Goal: Check status: Check status

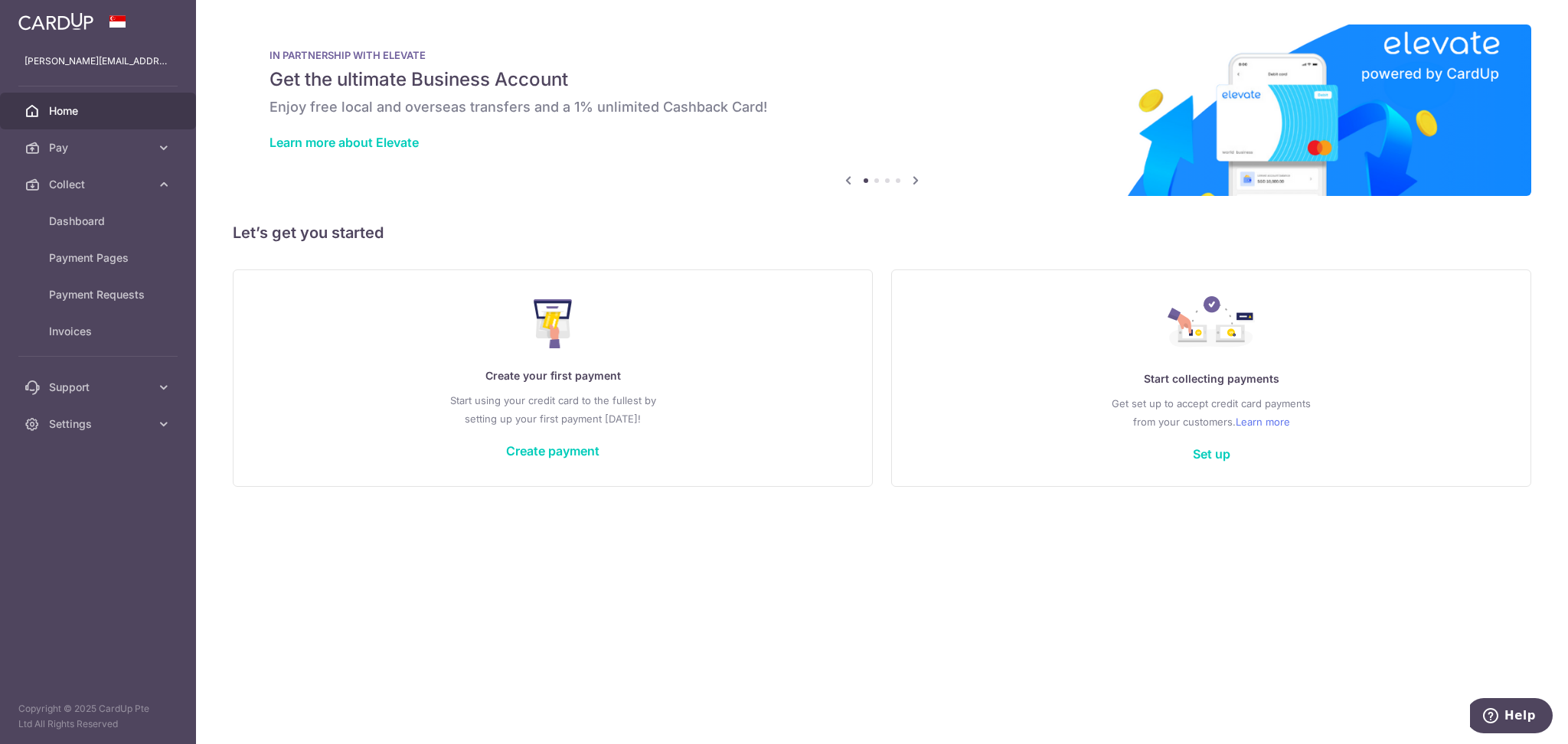
click at [72, 215] on span "Dashboard" at bounding box center [99, 221] width 101 height 15
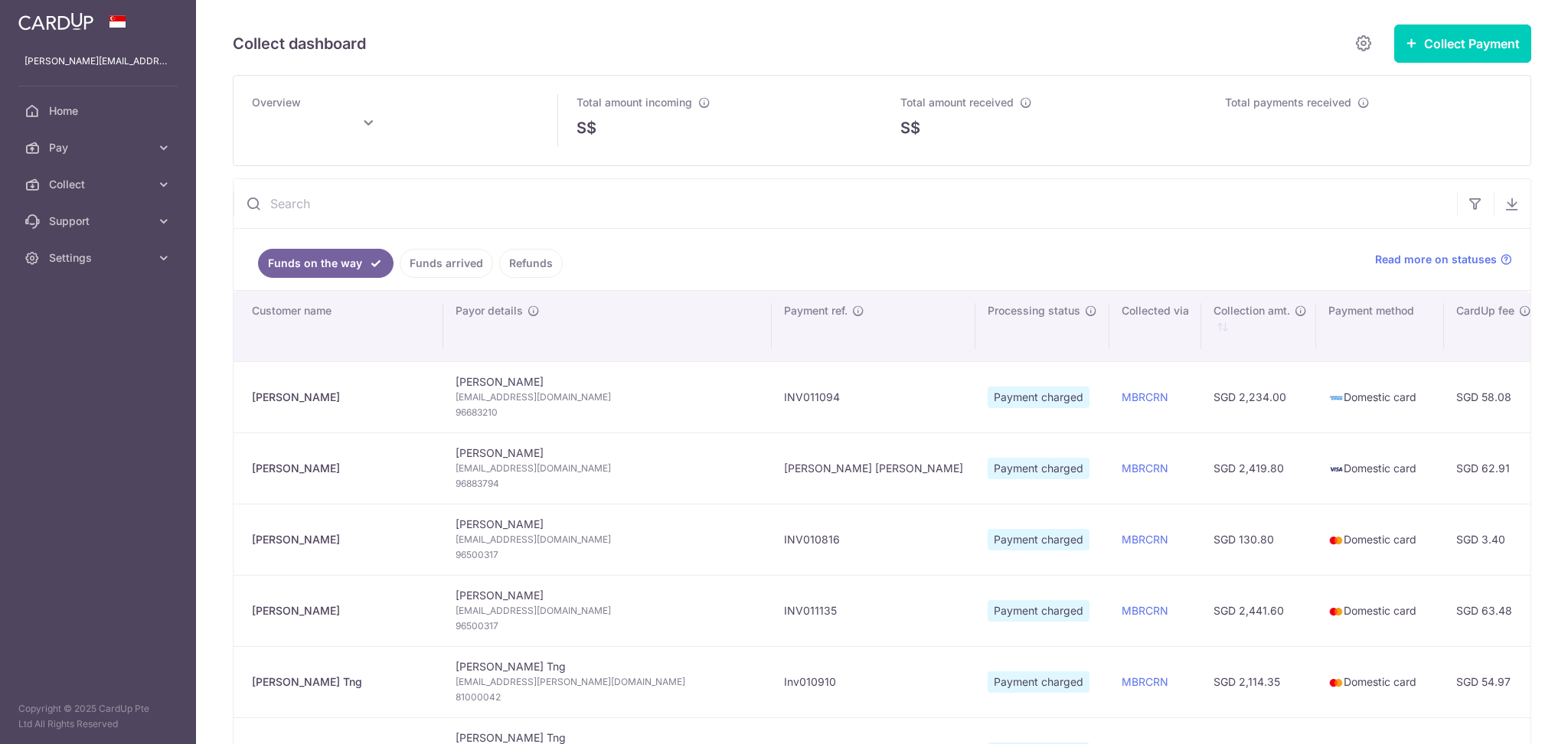
click at [103, 228] on span "Support" at bounding box center [99, 221] width 101 height 15
click at [439, 261] on link "Funds arrived" at bounding box center [446, 263] width 94 height 29
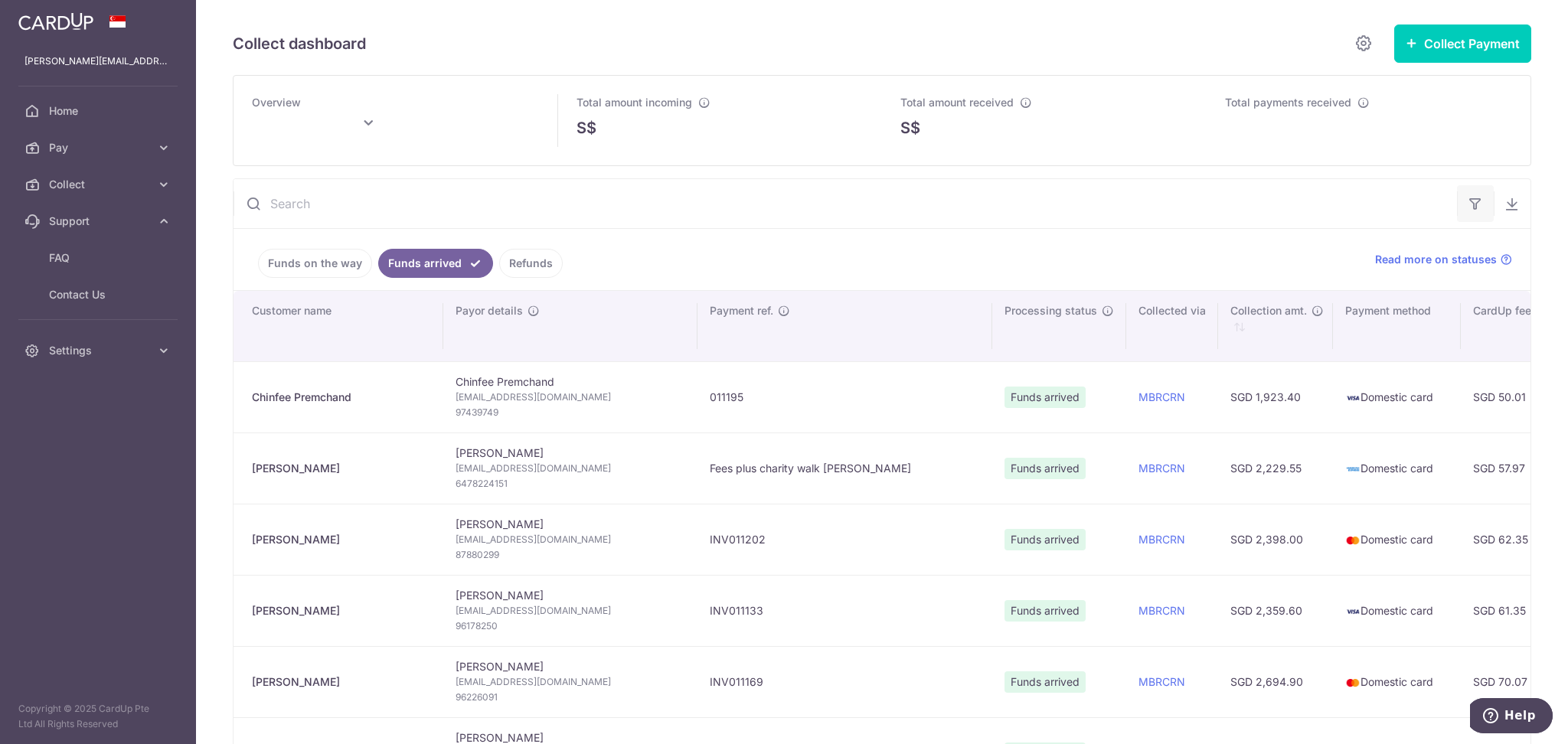
click at [1467, 207] on icon "button" at bounding box center [1475, 204] width 15 height 15
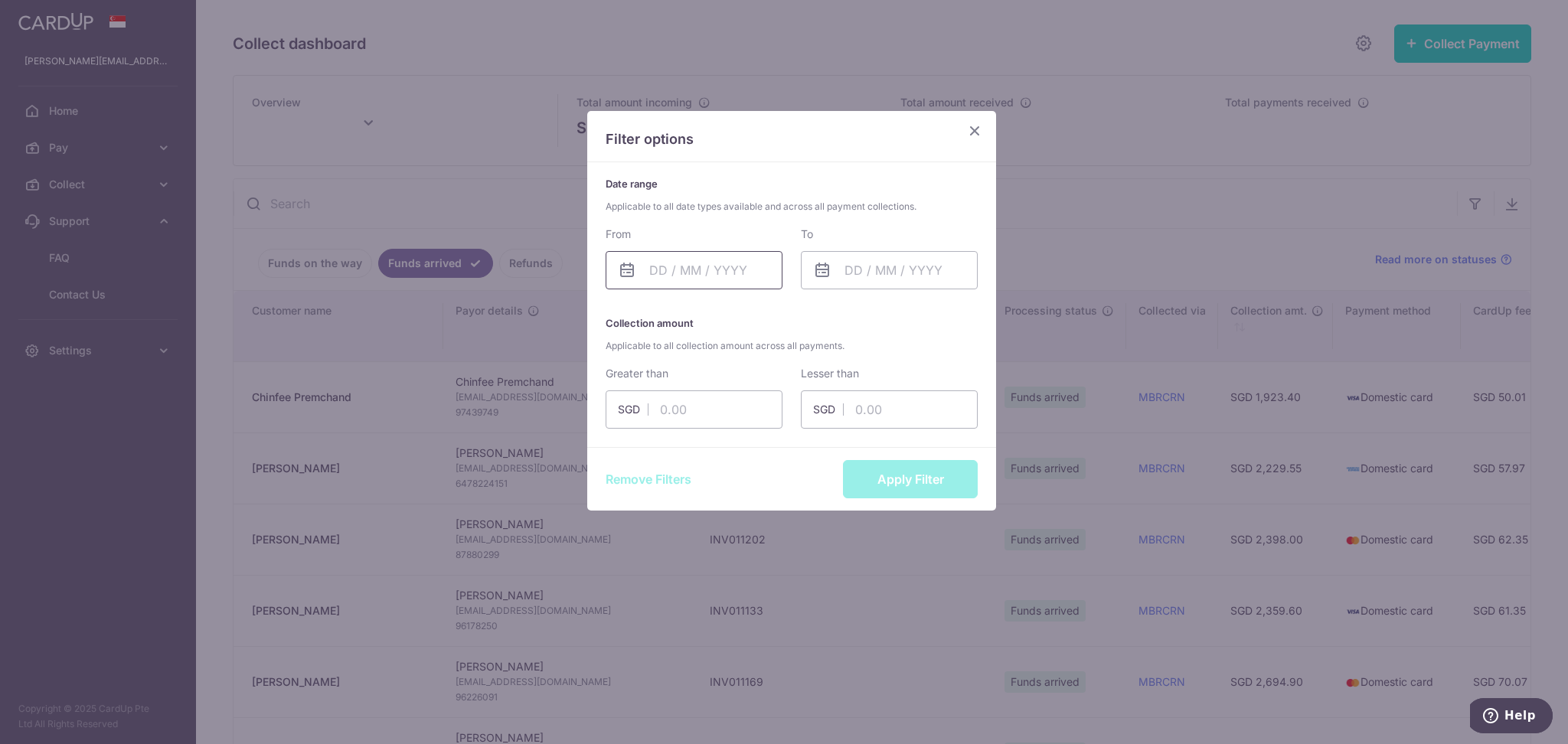
click at [716, 273] on input "text" at bounding box center [694, 270] width 176 height 38
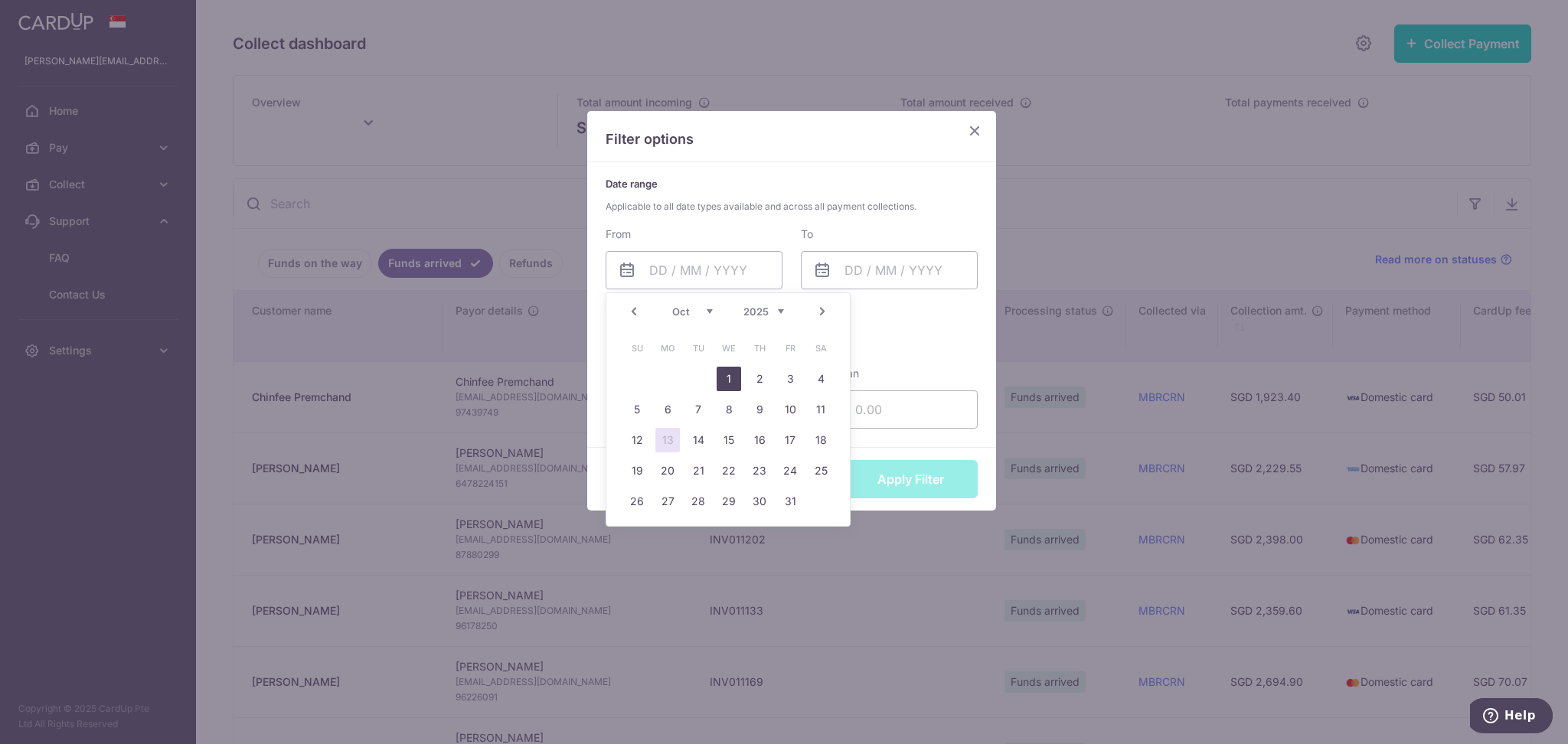
drag, startPoint x: 720, startPoint y: 383, endPoint x: 744, endPoint y: 354, distance: 37.6
click at [721, 383] on link "1" at bounding box center [729, 378] width 24 height 24
type input "[DATE]"
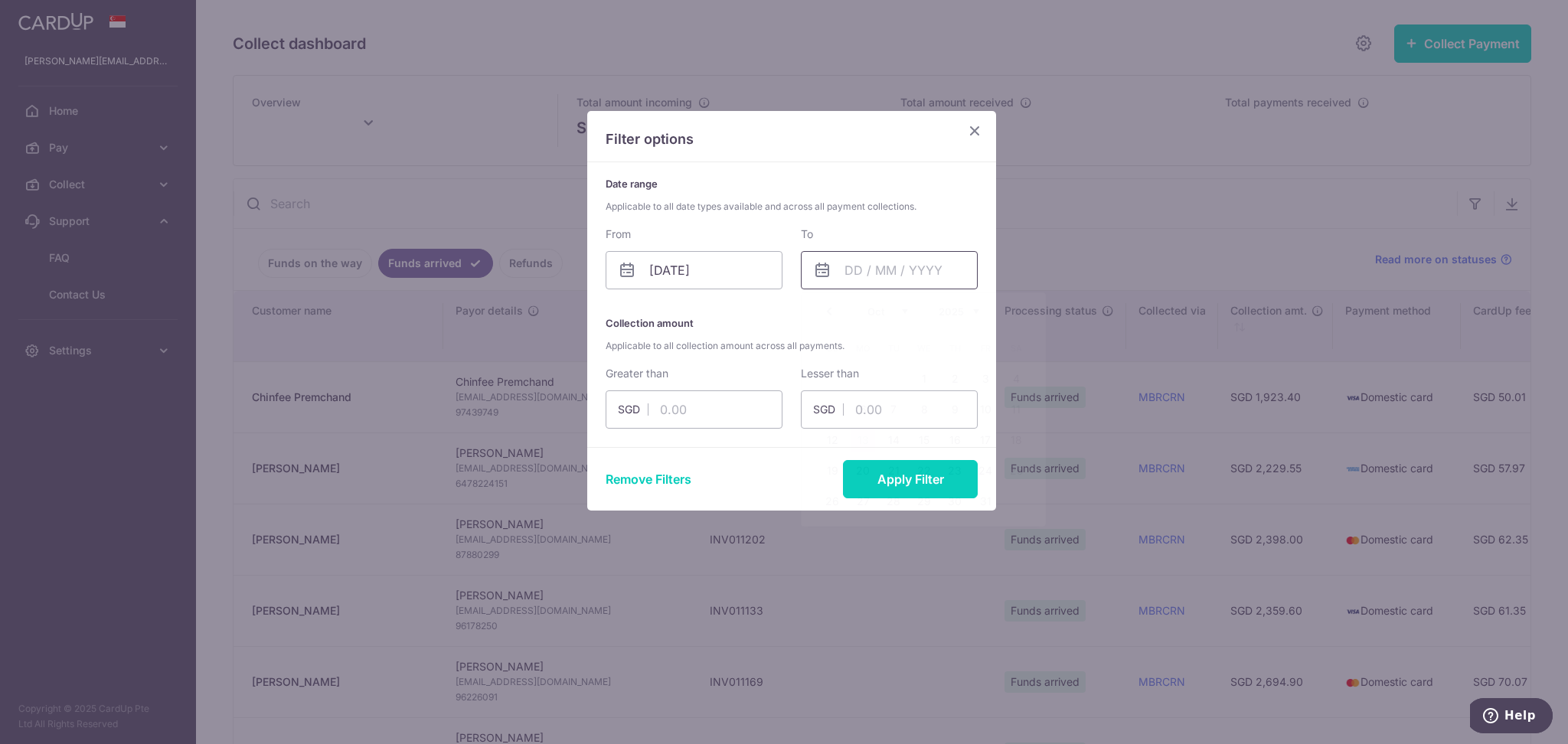
click at [901, 271] on input "text" at bounding box center [888, 270] width 176 height 38
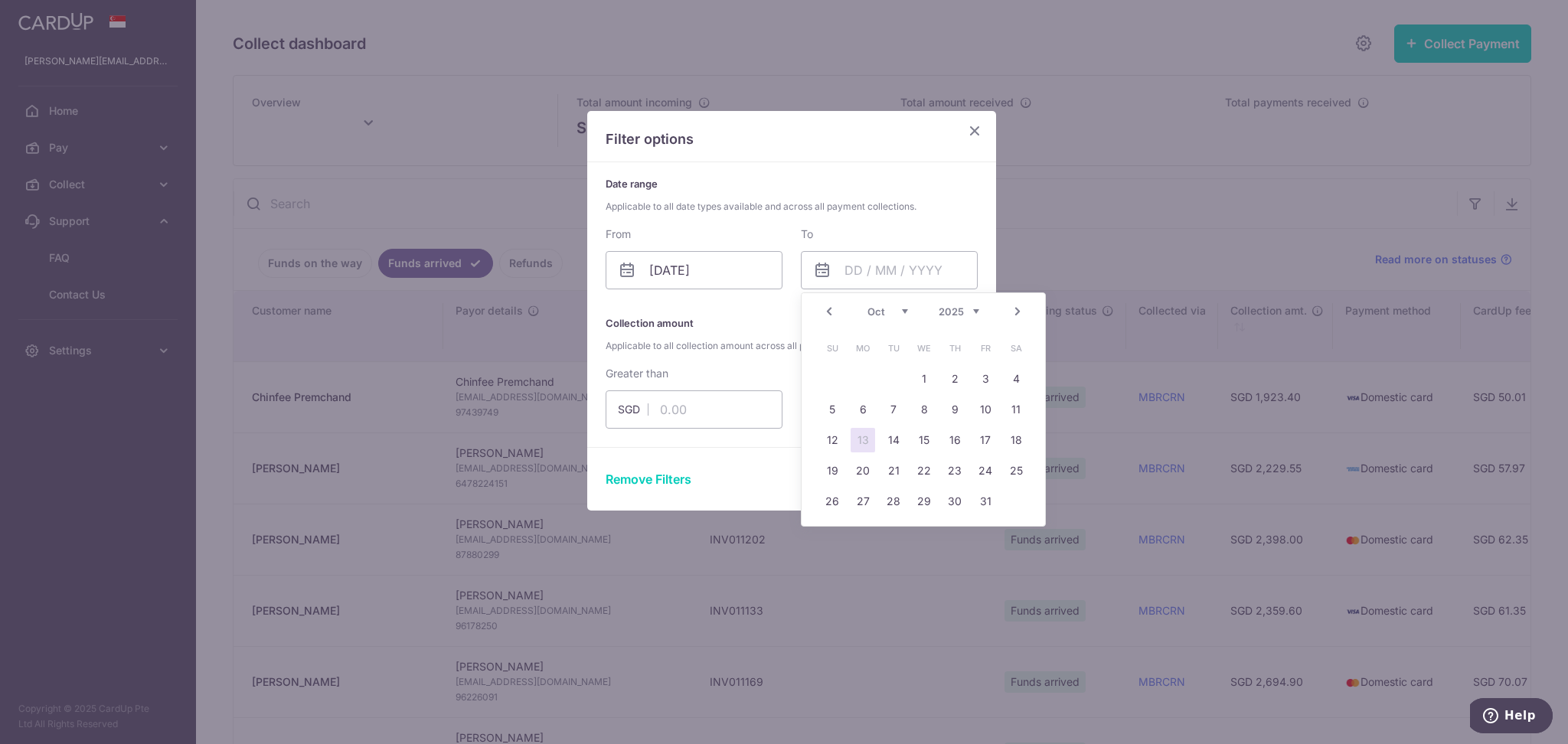
click at [852, 432] on link "13" at bounding box center [862, 440] width 24 height 24
type input "[DATE]"
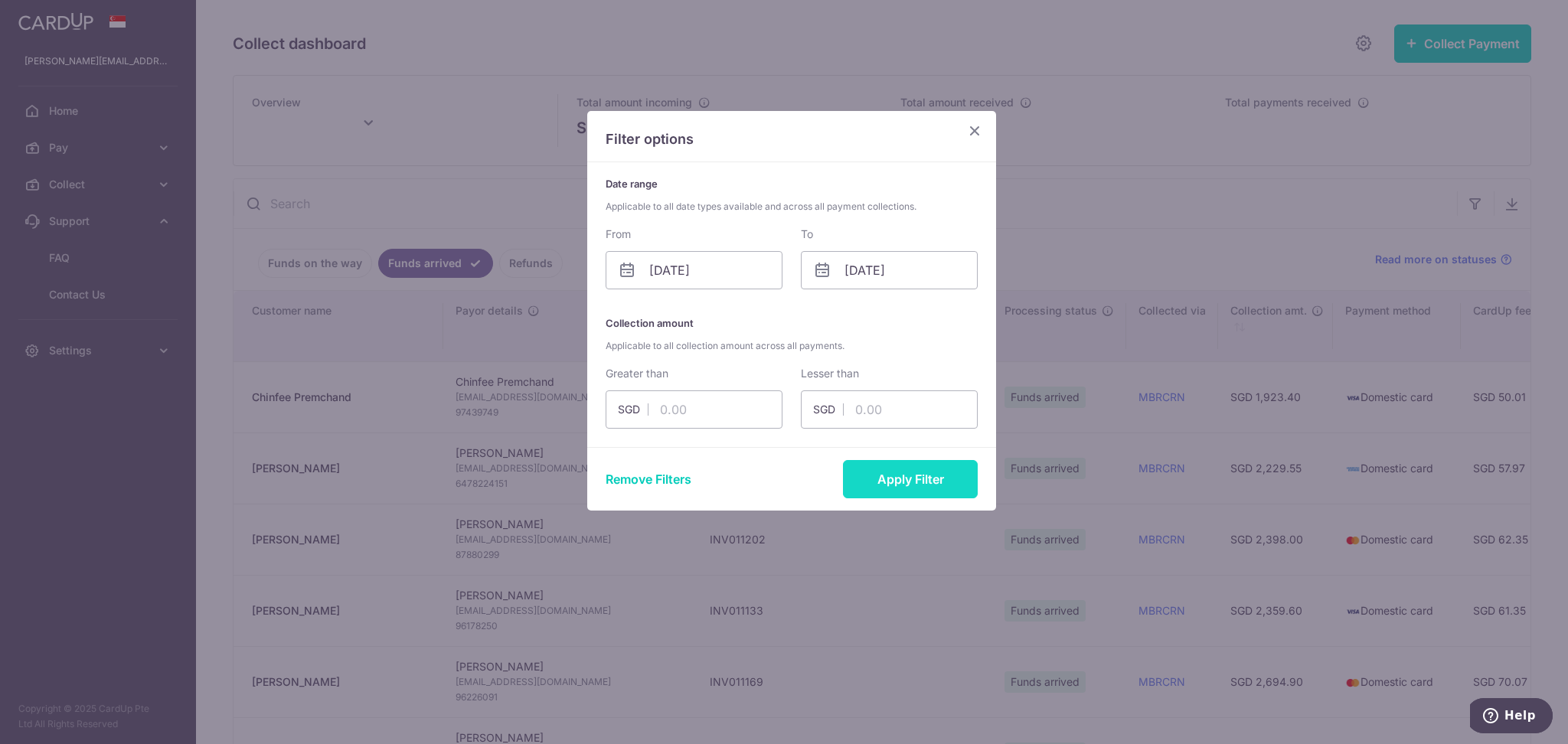
click at [907, 477] on button "Apply Filter" at bounding box center [910, 479] width 135 height 38
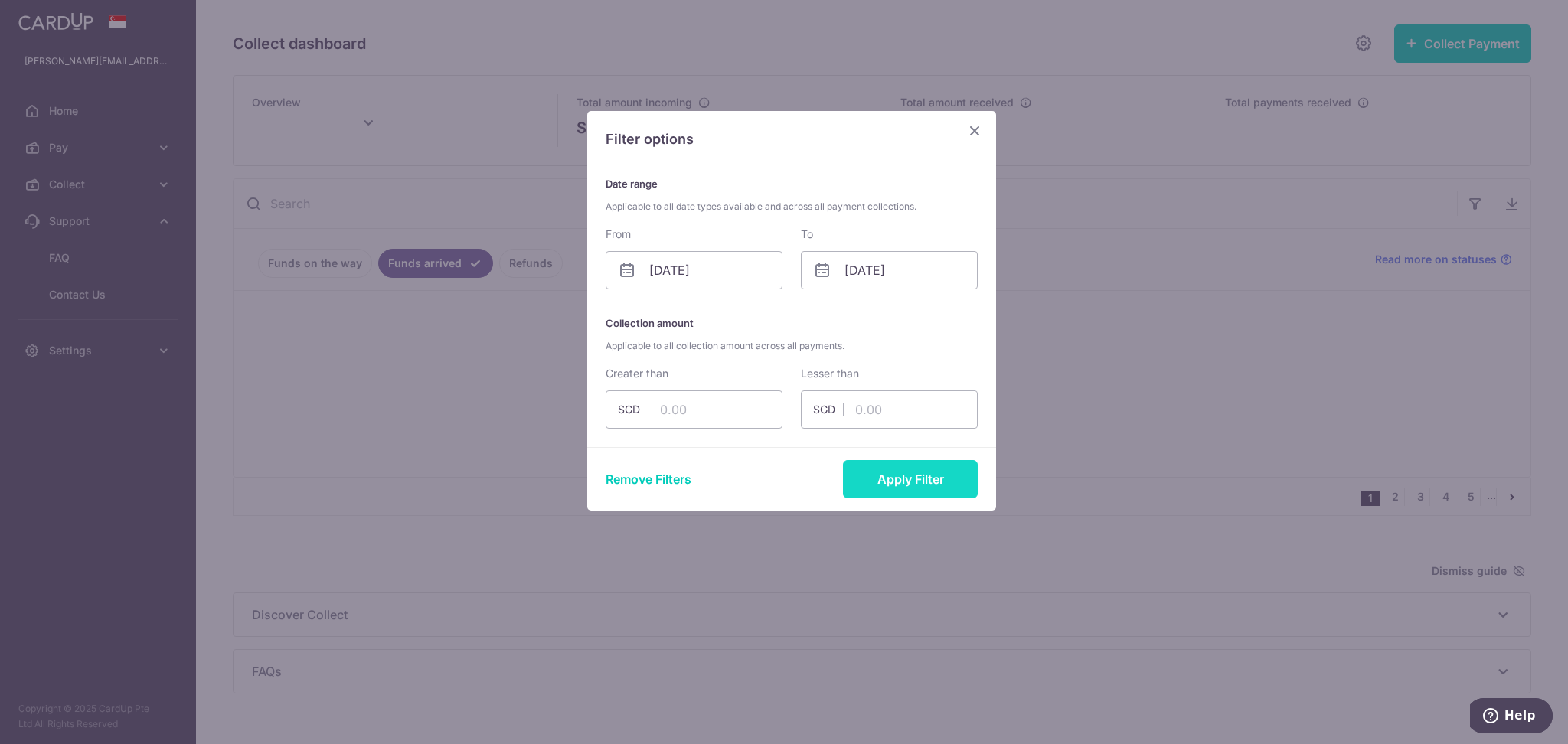
click at [913, 471] on button "Apply Filter" at bounding box center [910, 479] width 135 height 38
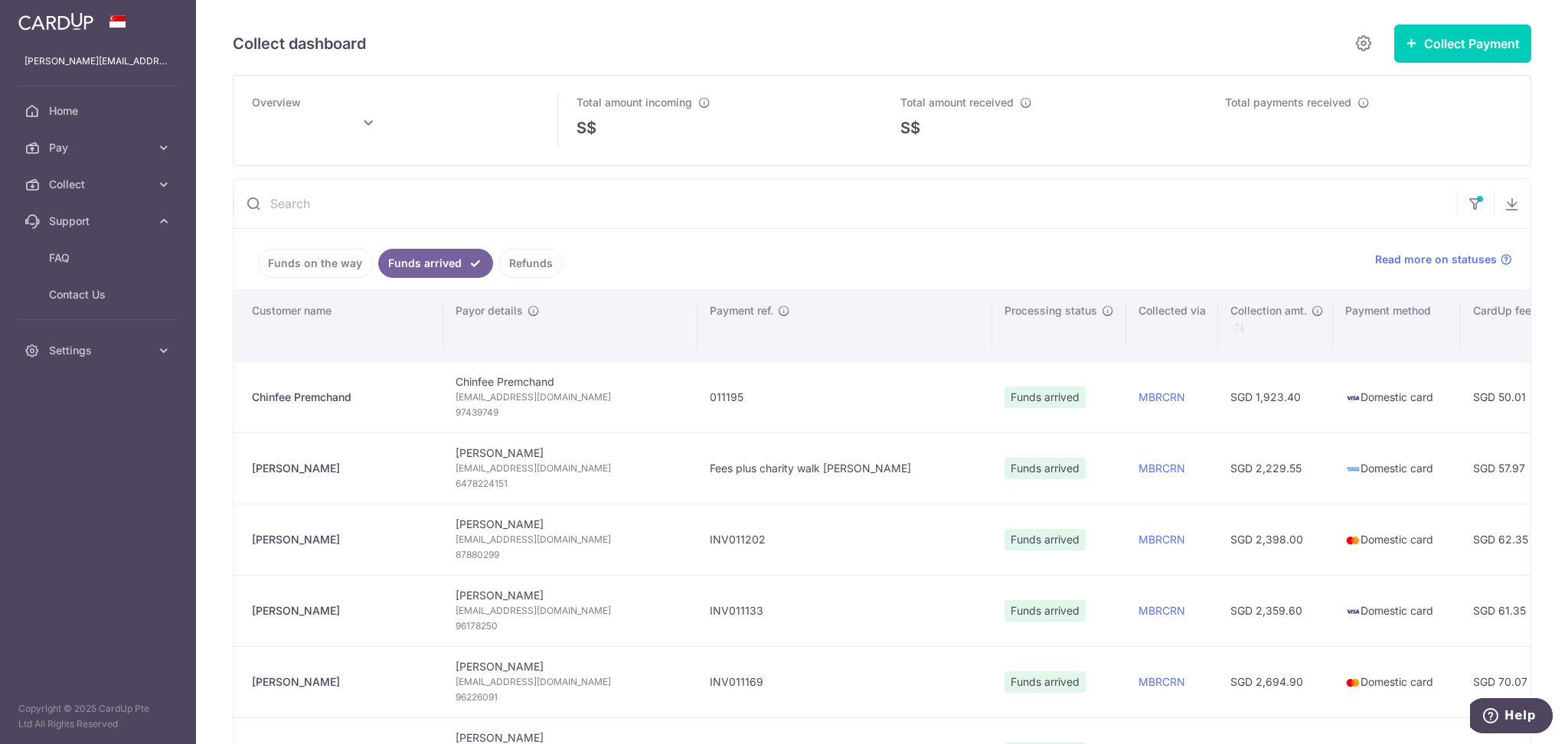
type input "[DATE]"
click at [633, 255] on ul "Funds on the way Funds arrived Refunds" at bounding box center [794, 259] width 1123 height 61
click at [1507, 201] on icon "button" at bounding box center [1512, 204] width 15 height 15
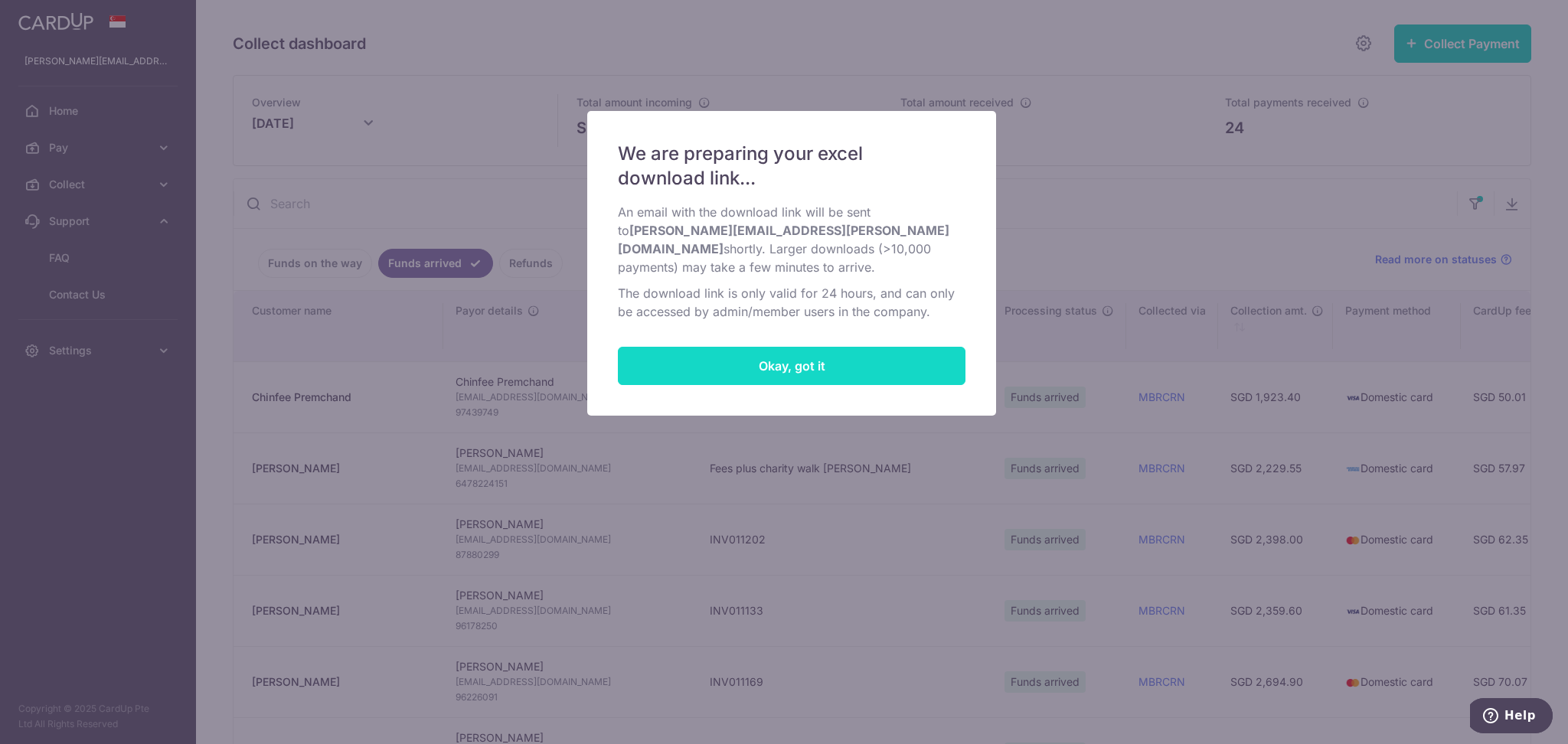
click at [735, 366] on button "Okay, got it" at bounding box center [792, 366] width 348 height 38
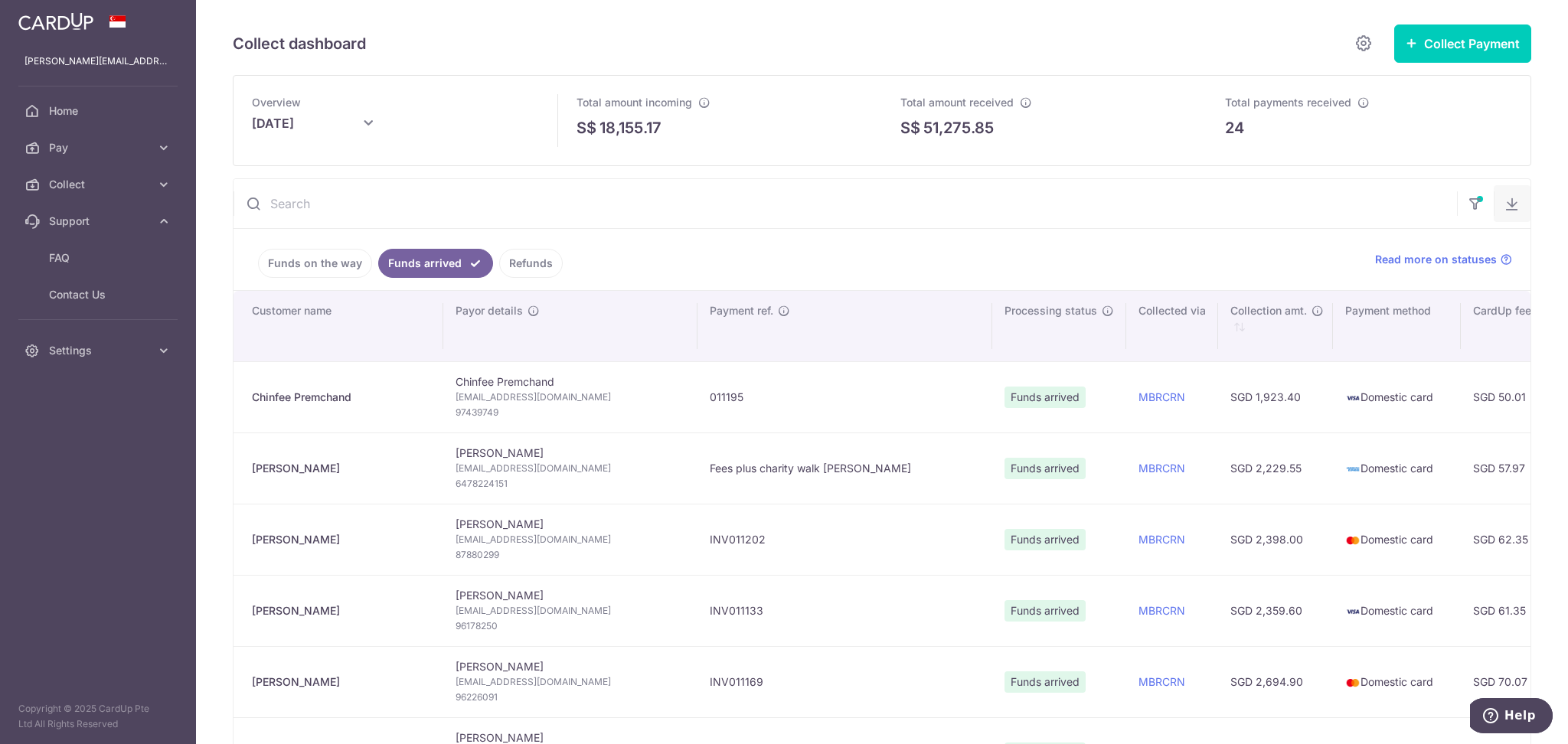
click at [1514, 206] on button "button" at bounding box center [1511, 203] width 37 height 37
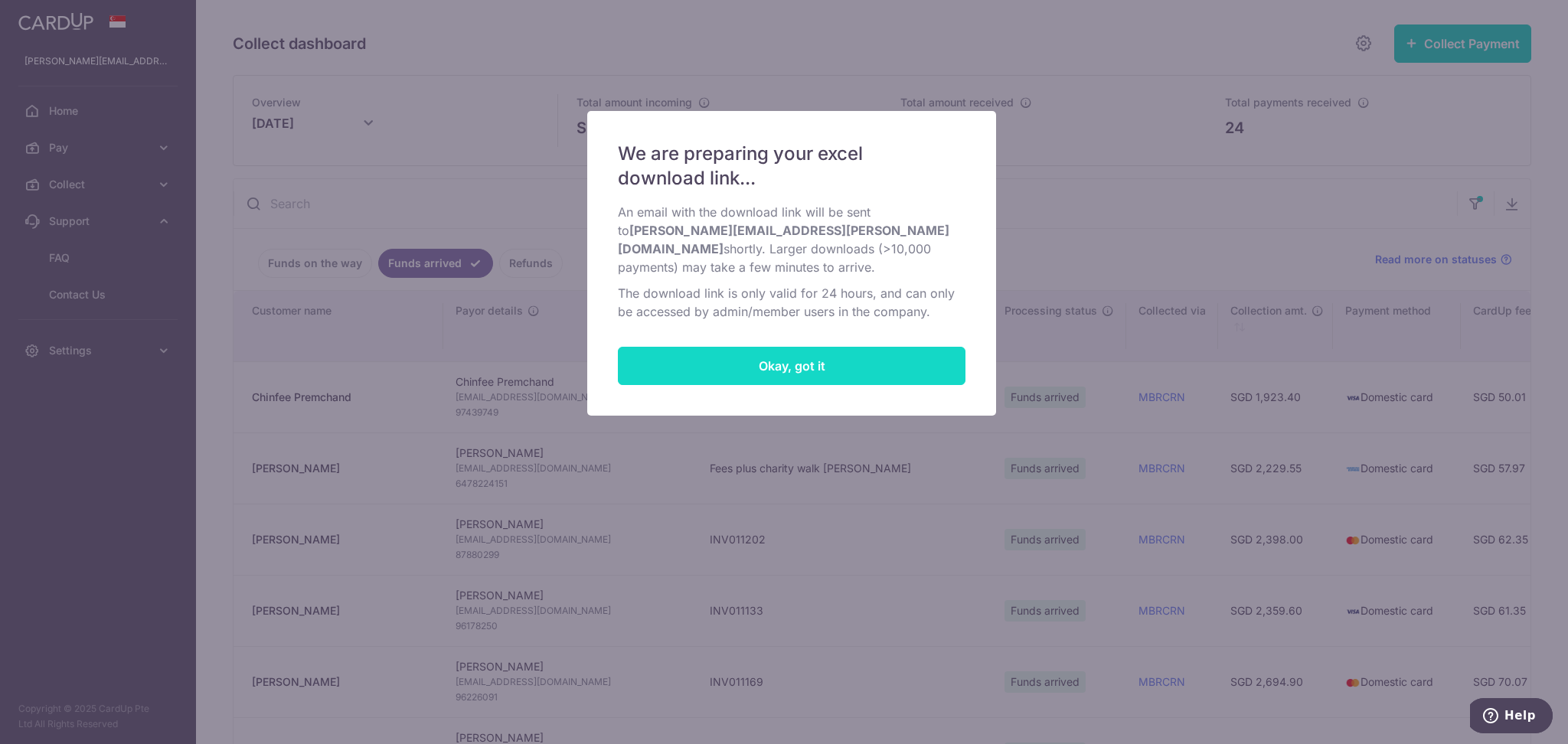
click at [908, 367] on button "Okay, got it" at bounding box center [792, 366] width 348 height 38
